Goal: Task Accomplishment & Management: Manage account settings

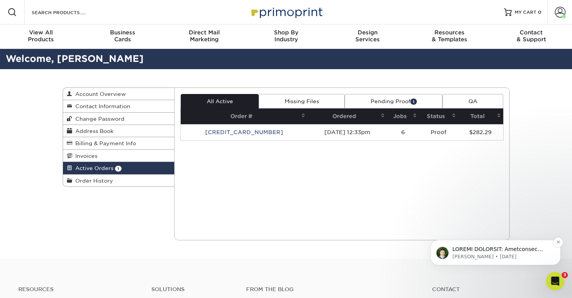
click at [501, 254] on p "Matthew • 2d ago" at bounding box center [502, 256] width 99 height 7
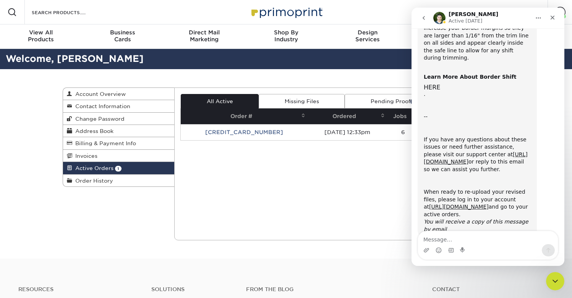
scroll to position [298, 0]
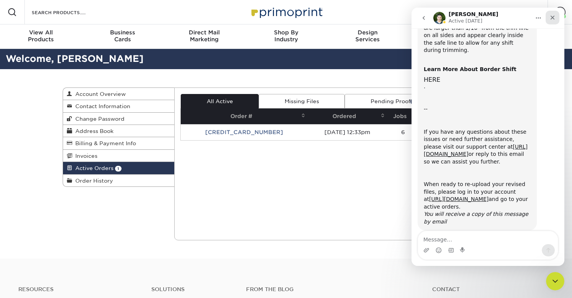
click at [554, 19] on icon "Close" at bounding box center [553, 18] width 6 height 6
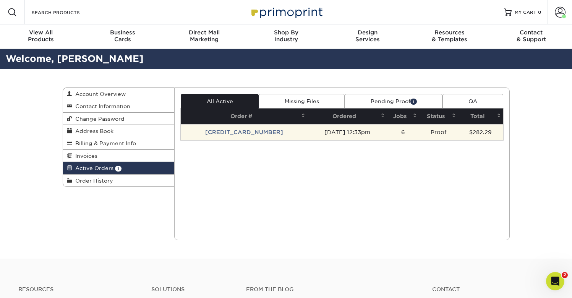
click at [226, 133] on td "[CREDIT_CARD_NUMBER]" at bounding box center [244, 132] width 127 height 16
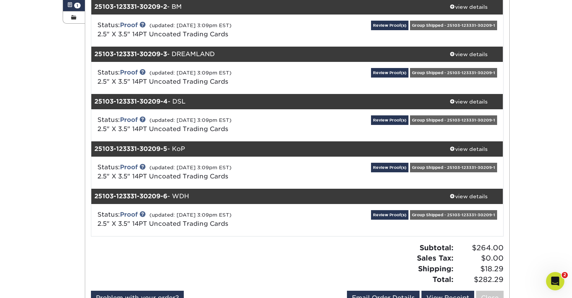
scroll to position [164, 0]
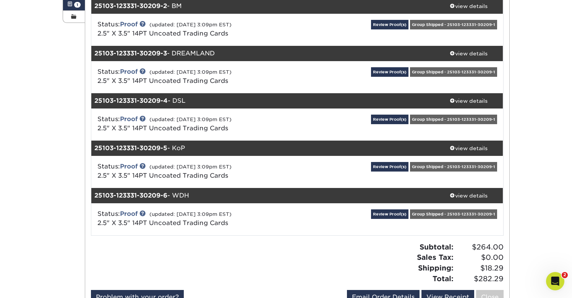
click at [428, 218] on div "Group Shipped - 25103-123331-30209-1" at bounding box center [453, 215] width 87 height 10
click at [429, 214] on div "Group Shipped - 25103-123331-30209-1" at bounding box center [453, 215] width 87 height 10
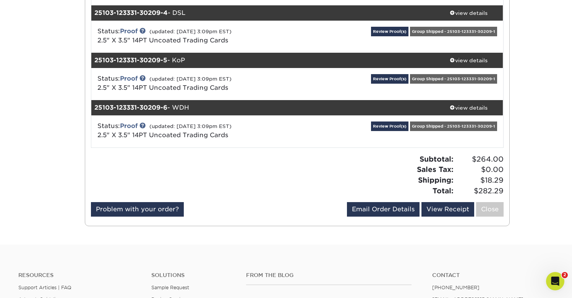
scroll to position [257, 0]
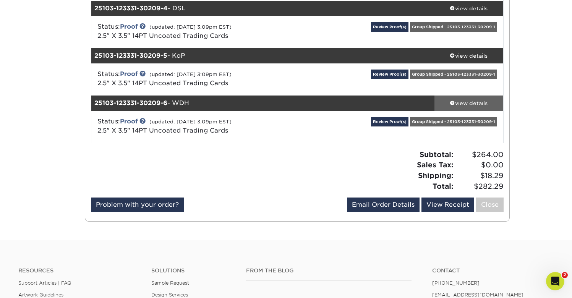
click at [450, 102] on span at bounding box center [452, 102] width 5 height 5
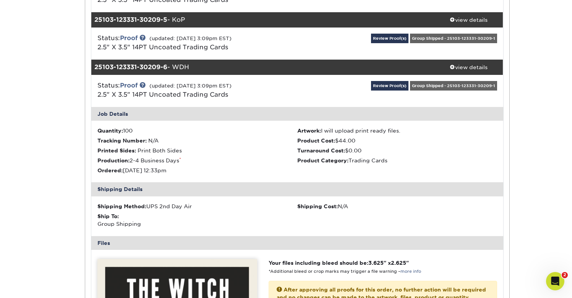
scroll to position [252, 0]
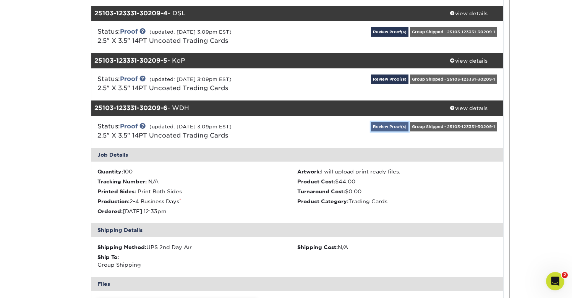
click at [396, 125] on link "Review Proof(s)" at bounding box center [389, 127] width 37 height 10
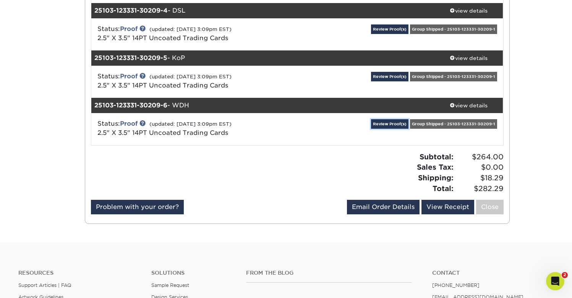
scroll to position [250, 0]
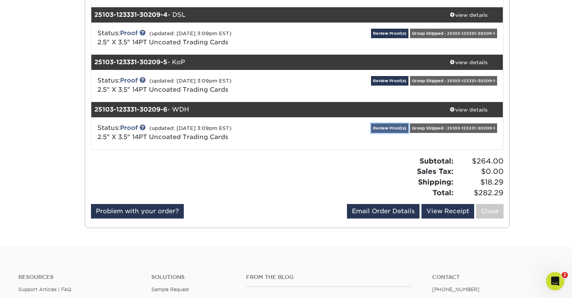
click at [387, 128] on link "Review Proof(s)" at bounding box center [389, 128] width 37 height 10
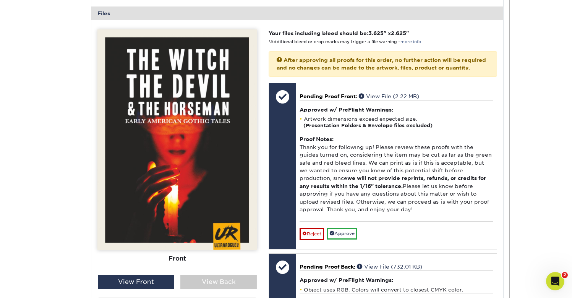
scroll to position [519, 0]
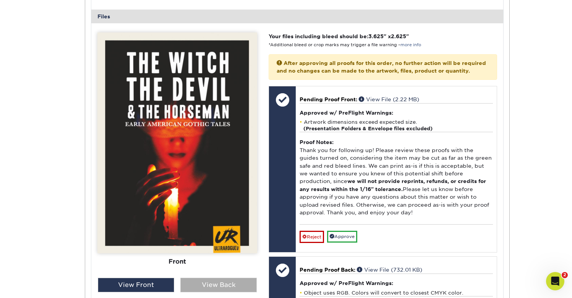
click at [205, 287] on div "View Back" at bounding box center [218, 285] width 76 height 15
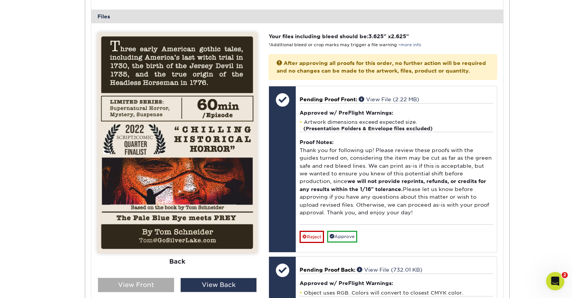
click at [164, 284] on div "View Front" at bounding box center [136, 285] width 76 height 15
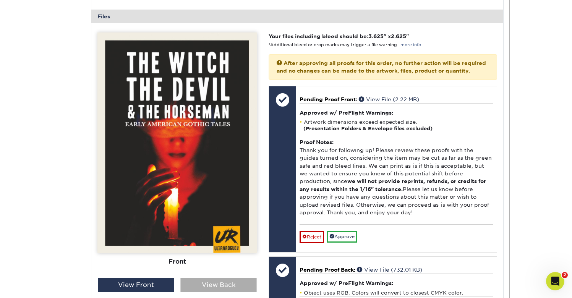
click at [217, 284] on div "View Back" at bounding box center [218, 285] width 76 height 15
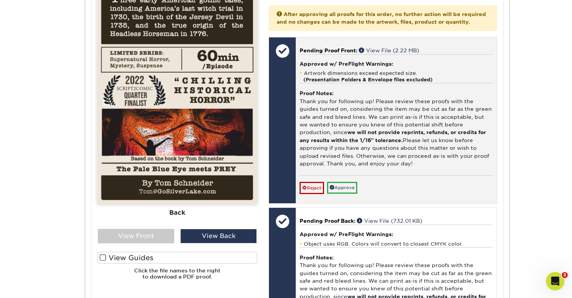
scroll to position [569, 0]
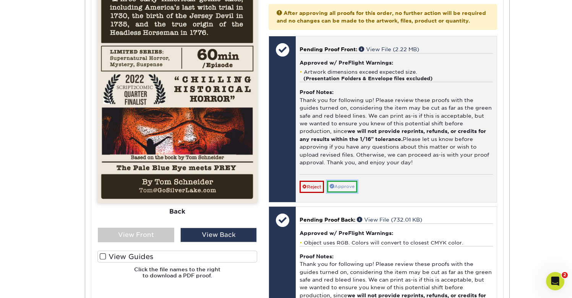
click at [349, 193] on link "Approve" at bounding box center [342, 187] width 30 height 12
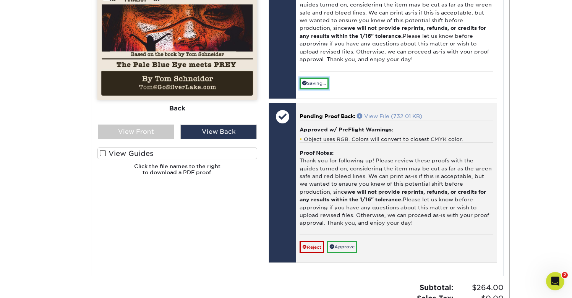
scroll to position [675, 0]
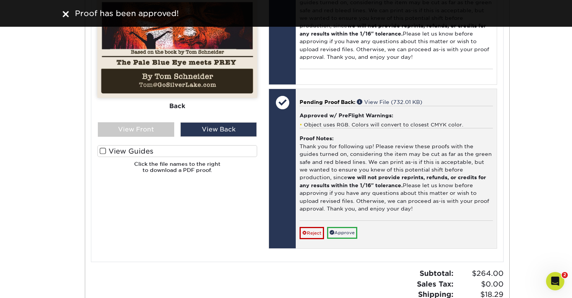
click at [346, 249] on div "Pending Proof Back: View File (732.01 KB) Approved w/ PreFlight Warnings: Objec…" at bounding box center [396, 168] width 201 height 159
click at [347, 239] on link "Approve" at bounding box center [342, 233] width 30 height 12
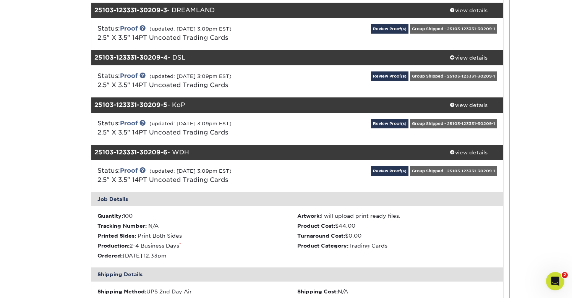
scroll to position [203, 0]
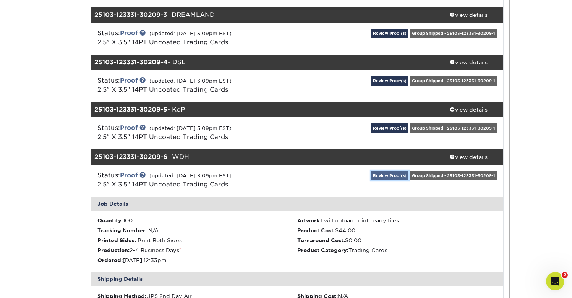
click at [386, 175] on link "Review Proof(s)" at bounding box center [389, 176] width 37 height 10
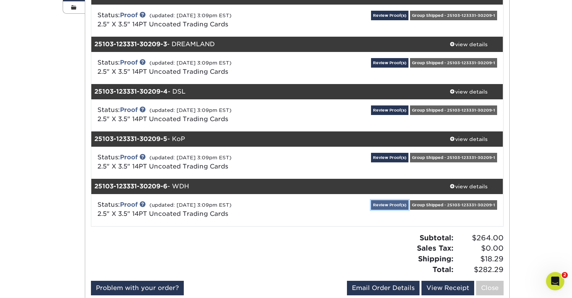
scroll to position [167, 0]
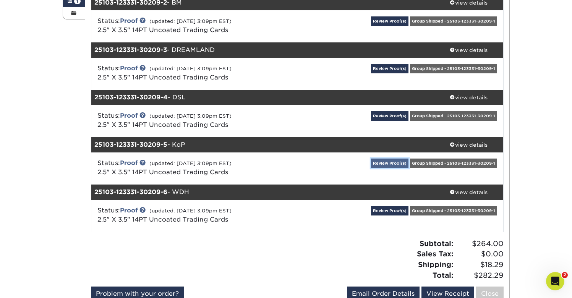
click at [389, 162] on link "Review Proof(s)" at bounding box center [389, 164] width 37 height 10
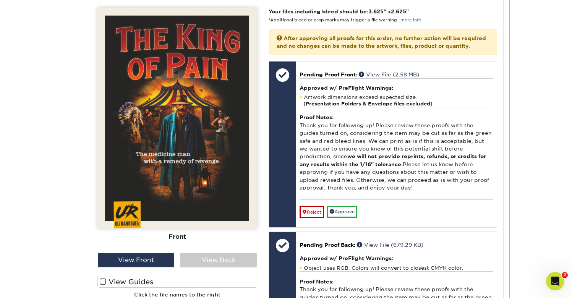
scroll to position [495, 0]
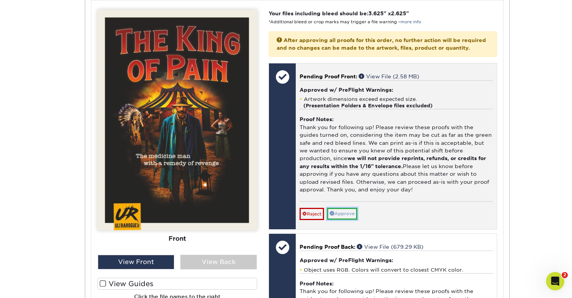
click at [346, 220] on link "Approve" at bounding box center [342, 214] width 30 height 12
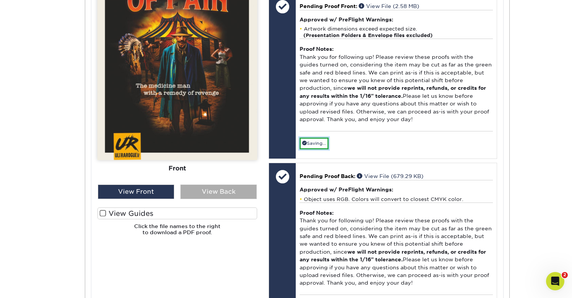
scroll to position [564, 0]
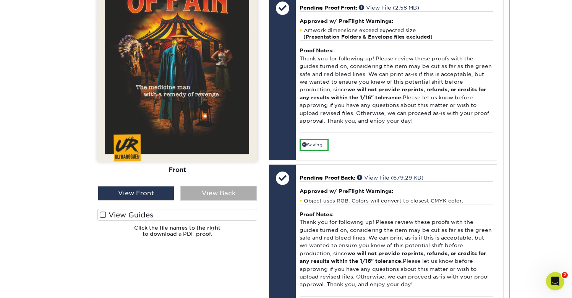
click at [234, 192] on div "View Back" at bounding box center [218, 193] width 76 height 15
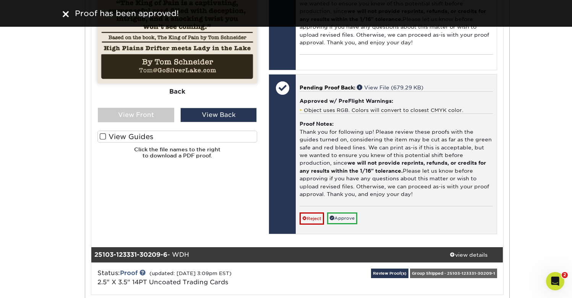
scroll to position [648, 0]
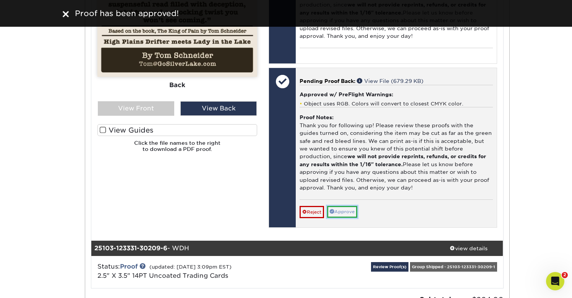
click at [341, 218] on link "Approve" at bounding box center [342, 212] width 30 height 12
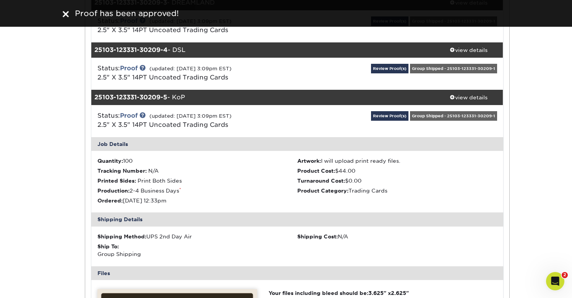
scroll to position [200, 0]
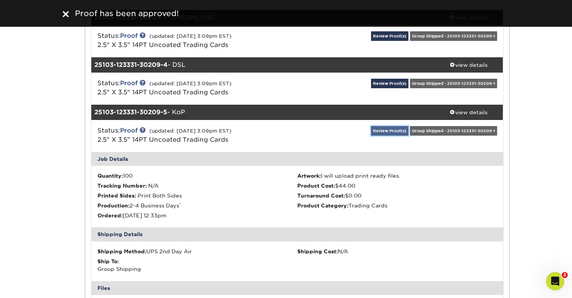
click at [386, 132] on link "Review Proof(s)" at bounding box center [389, 131] width 37 height 10
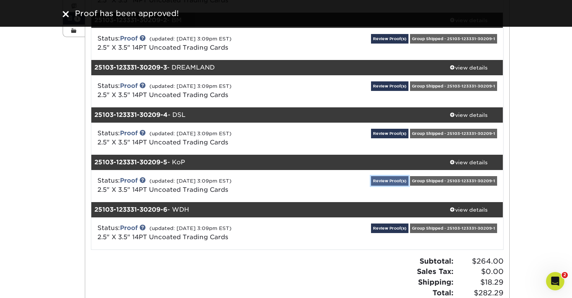
scroll to position [146, 0]
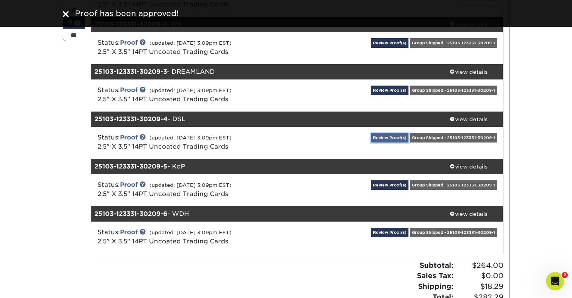
click at [386, 138] on link "Review Proof(s)" at bounding box center [389, 138] width 37 height 10
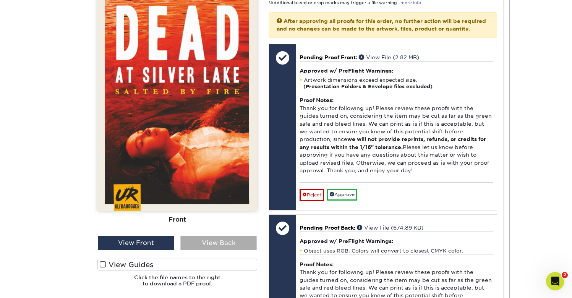
scroll to position [466, 0]
click at [226, 242] on div "View Back" at bounding box center [218, 243] width 76 height 15
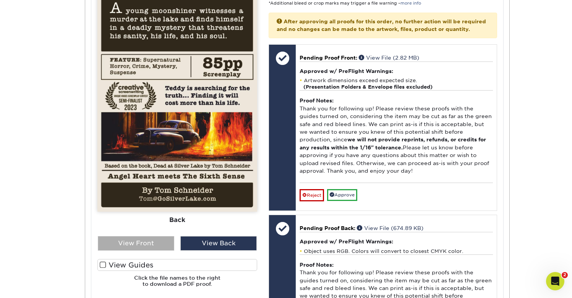
click at [142, 246] on div "View Front" at bounding box center [136, 243] width 76 height 15
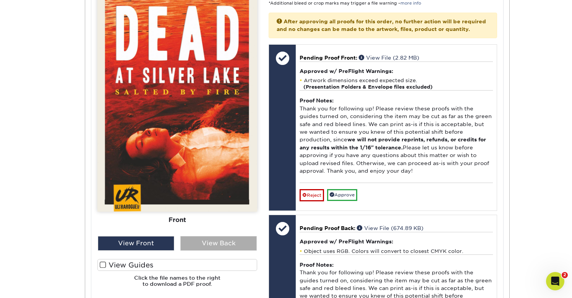
click at [189, 240] on div "View Back" at bounding box center [218, 243] width 76 height 15
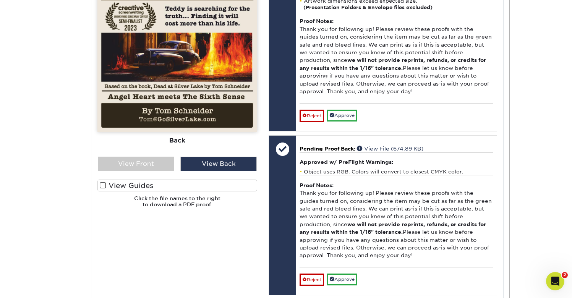
scroll to position [548, 0]
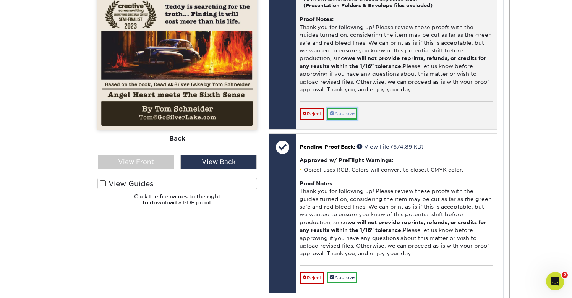
click at [347, 119] on link "Approve" at bounding box center [342, 114] width 30 height 12
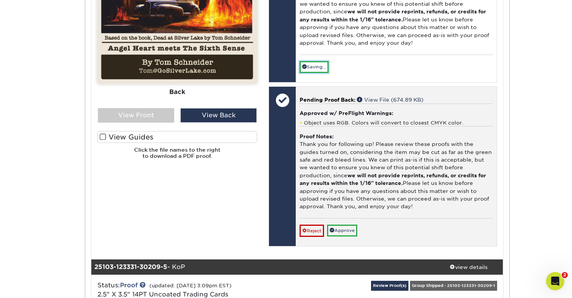
scroll to position [638, 0]
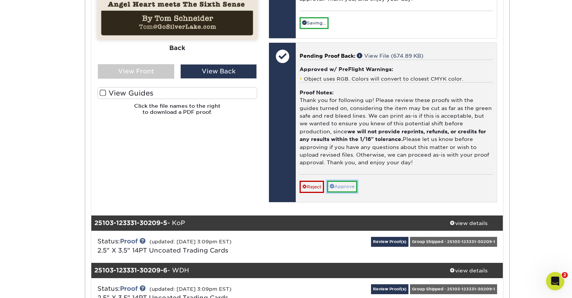
click at [351, 193] on link "Approve" at bounding box center [342, 187] width 30 height 12
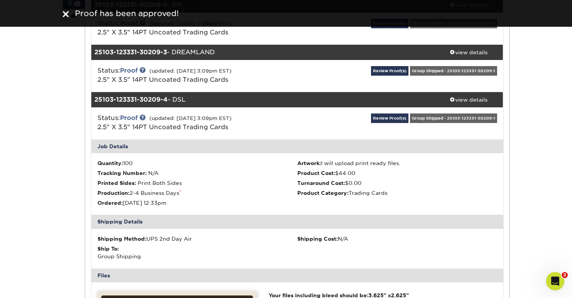
scroll to position [162, 0]
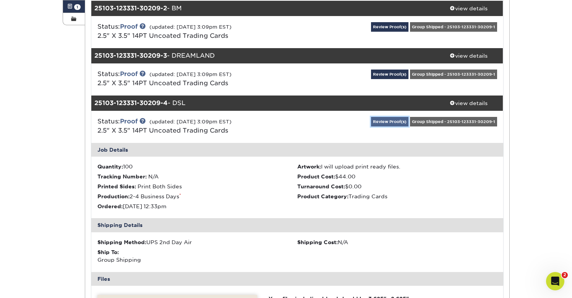
click at [392, 123] on link "Review Proof(s)" at bounding box center [389, 122] width 37 height 10
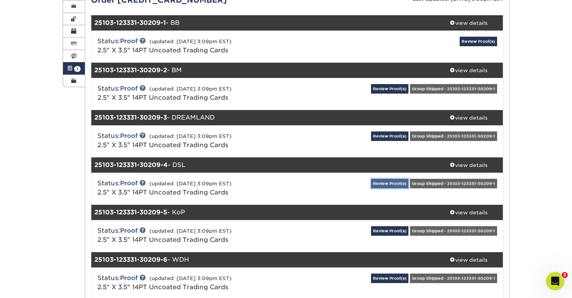
scroll to position [94, 0]
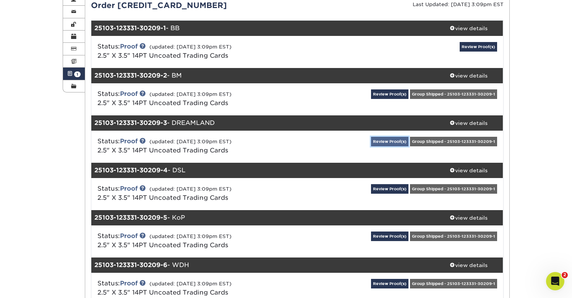
click at [391, 139] on link "Review Proof(s)" at bounding box center [389, 142] width 37 height 10
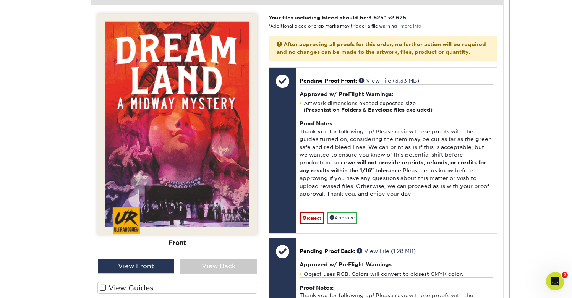
scroll to position [417, 0]
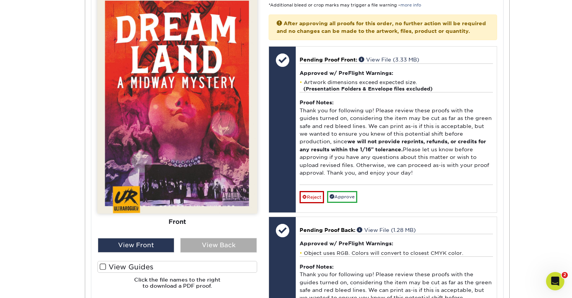
click at [215, 246] on div "View Back" at bounding box center [218, 245] width 76 height 15
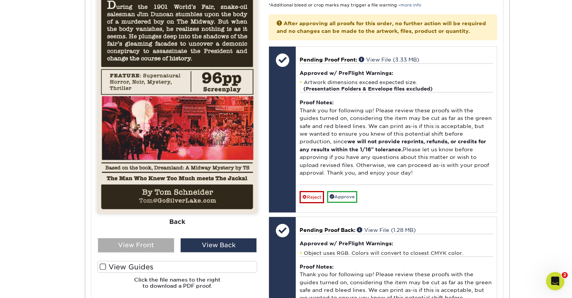
click at [156, 248] on div "View Front" at bounding box center [136, 245] width 76 height 15
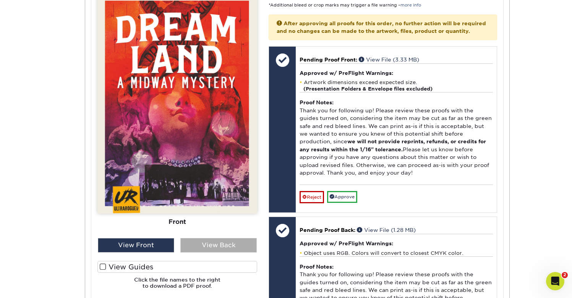
click at [228, 246] on div "View Back" at bounding box center [218, 245] width 76 height 15
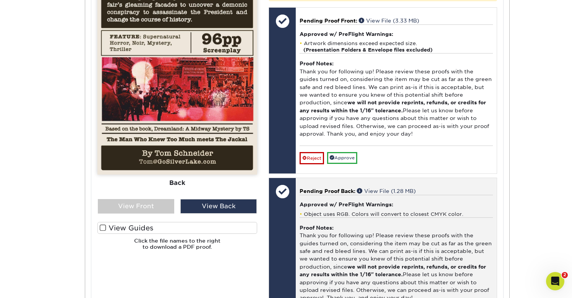
scroll to position [459, 0]
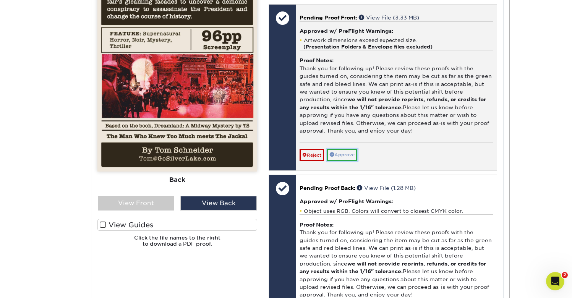
click at [353, 161] on link "Approve" at bounding box center [342, 155] width 30 height 12
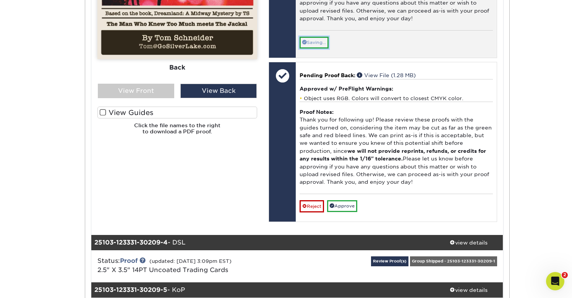
scroll to position [587, 0]
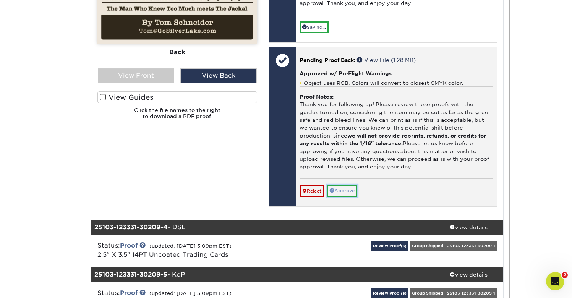
click at [345, 197] on link "Approve" at bounding box center [342, 191] width 30 height 12
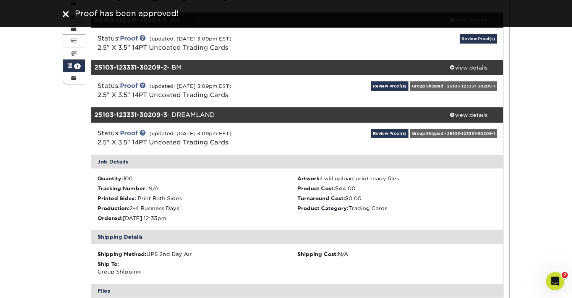
scroll to position [103, 0]
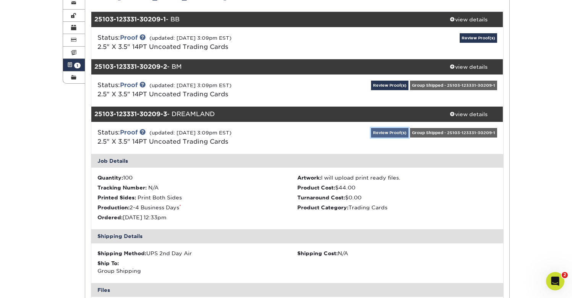
click at [391, 132] on link "Review Proof(s)" at bounding box center [389, 133] width 37 height 10
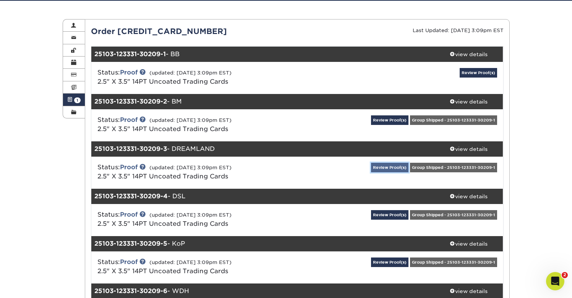
scroll to position [63, 0]
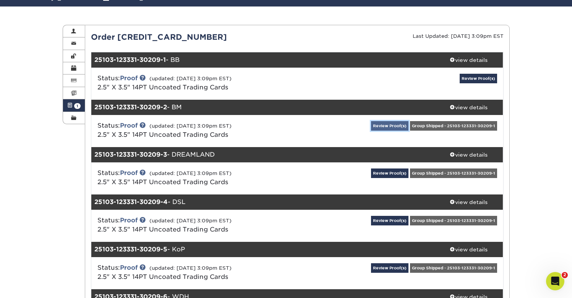
click at [390, 127] on link "Review Proof(s)" at bounding box center [389, 126] width 37 height 10
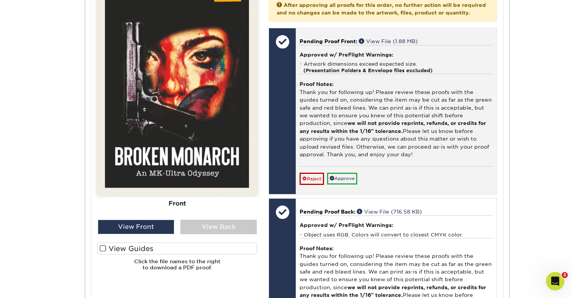
scroll to position [389, 0]
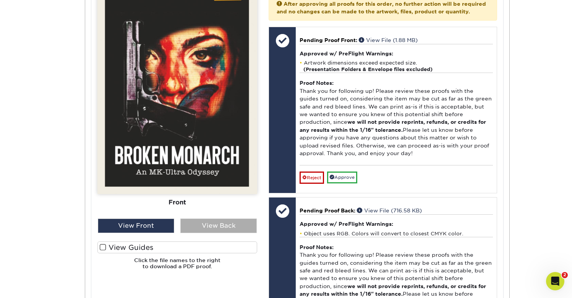
click at [234, 227] on div "View Back" at bounding box center [218, 226] width 76 height 15
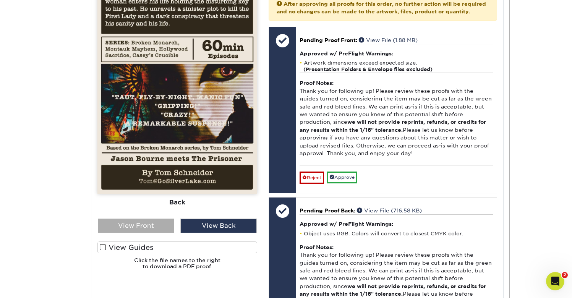
click at [135, 229] on div "View Front" at bounding box center [136, 226] width 76 height 15
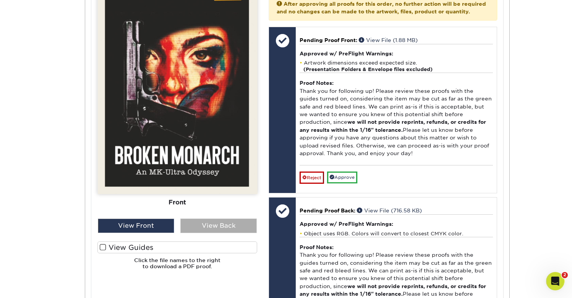
click at [205, 228] on div "View Back" at bounding box center [218, 226] width 76 height 15
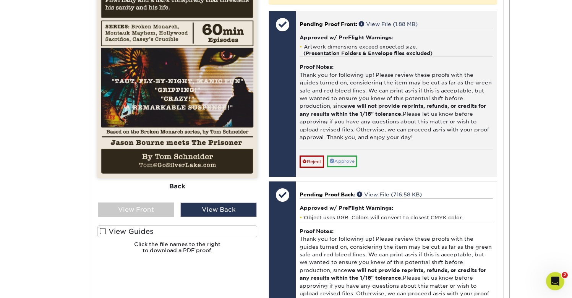
scroll to position [405, 0]
click at [351, 167] on link "Approve" at bounding box center [342, 161] width 30 height 12
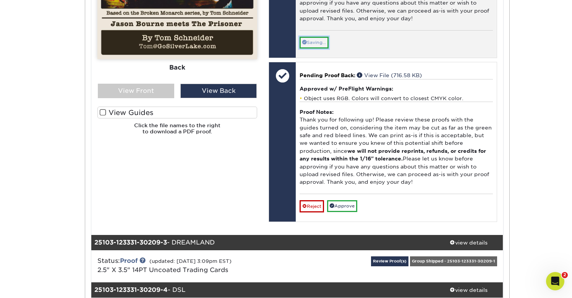
scroll to position [538, 0]
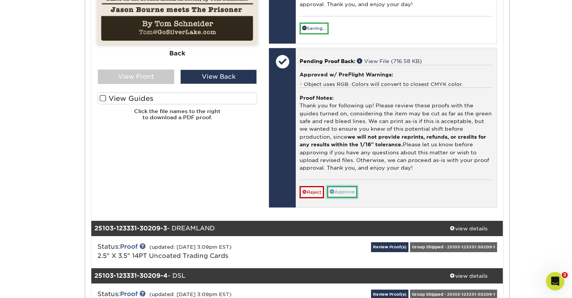
click at [342, 198] on link "Approve" at bounding box center [342, 192] width 30 height 12
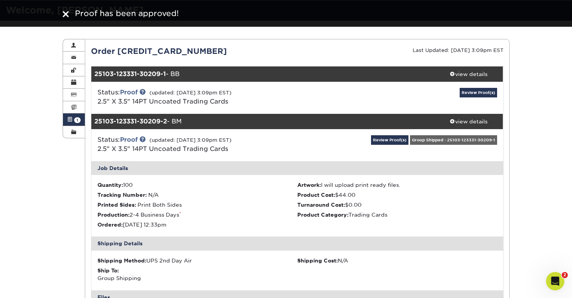
scroll to position [46, 0]
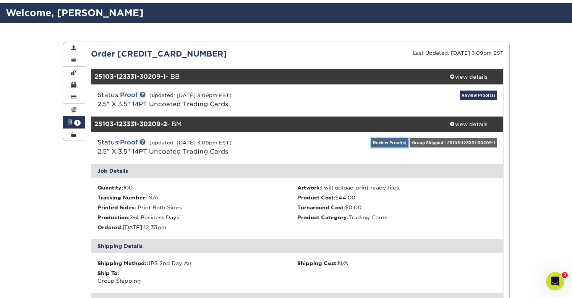
click at [387, 145] on link "Review Proof(s)" at bounding box center [389, 143] width 37 height 10
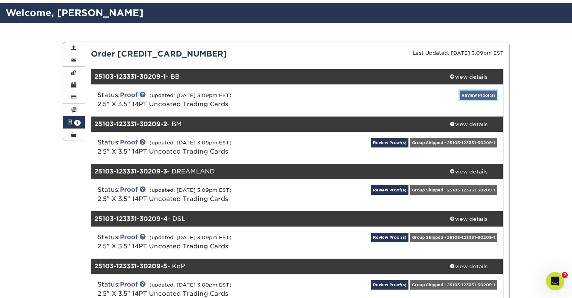
click at [473, 94] on link "Review Proof(s)" at bounding box center [478, 96] width 37 height 10
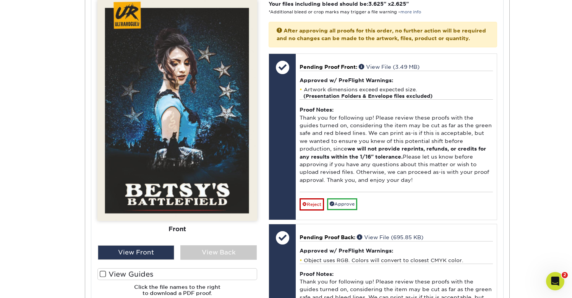
scroll to position [331, 0]
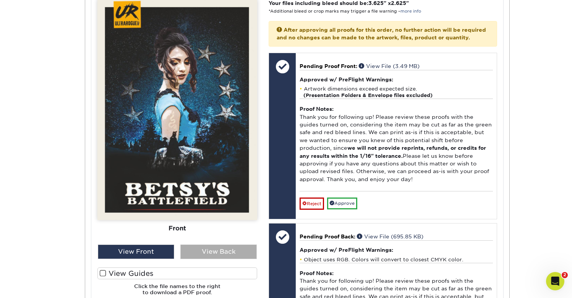
click at [222, 251] on div "View Back" at bounding box center [218, 252] width 76 height 15
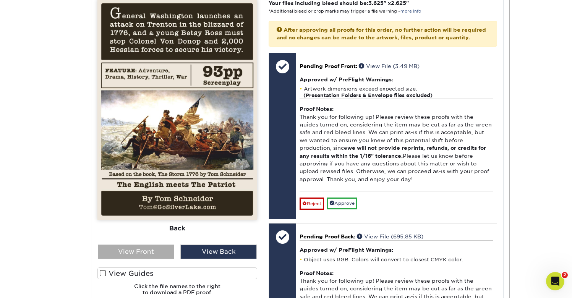
click at [119, 252] on div "View Front" at bounding box center [136, 252] width 76 height 15
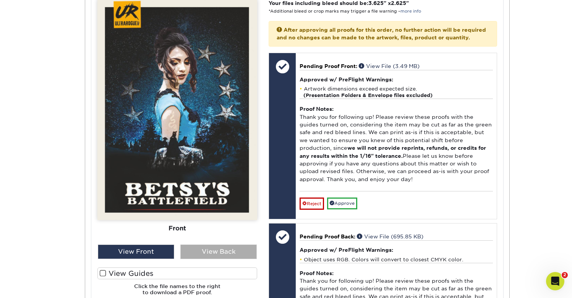
click at [213, 251] on div "View Back" at bounding box center [218, 252] width 76 height 15
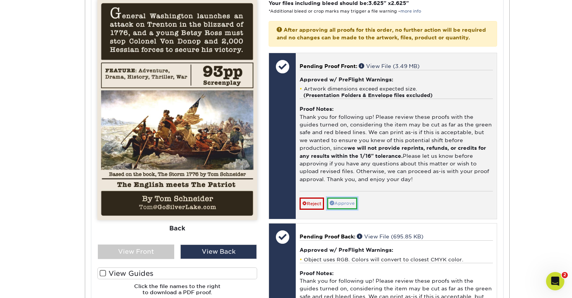
click at [347, 210] on link "Approve" at bounding box center [342, 204] width 30 height 12
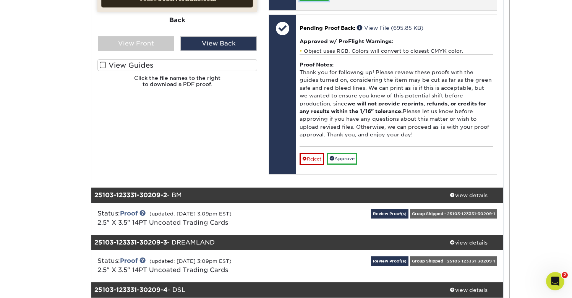
scroll to position [541, 0]
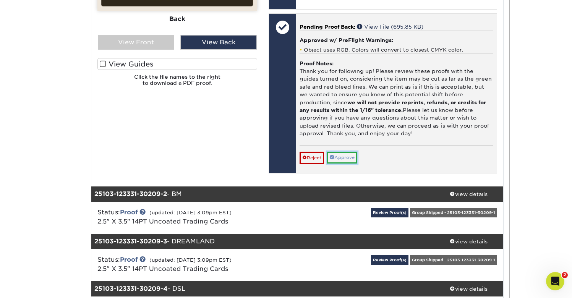
click at [353, 164] on link "Approve" at bounding box center [342, 158] width 30 height 12
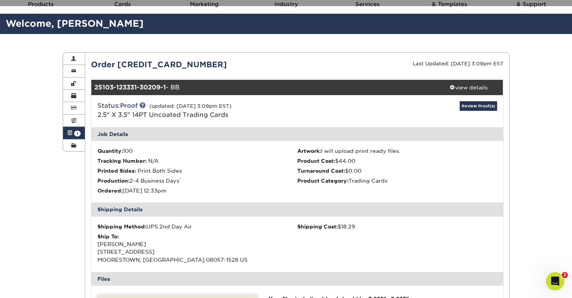
scroll to position [28, 0]
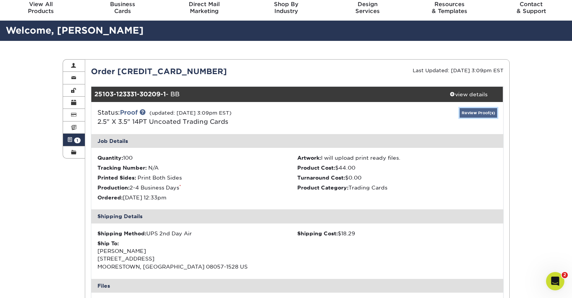
click at [478, 115] on link "Review Proof(s)" at bounding box center [478, 113] width 37 height 10
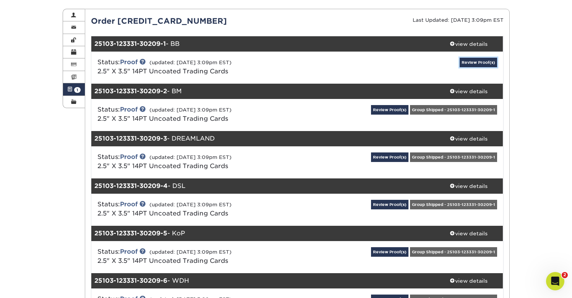
scroll to position [0, 0]
